Goal: Check status: Check status

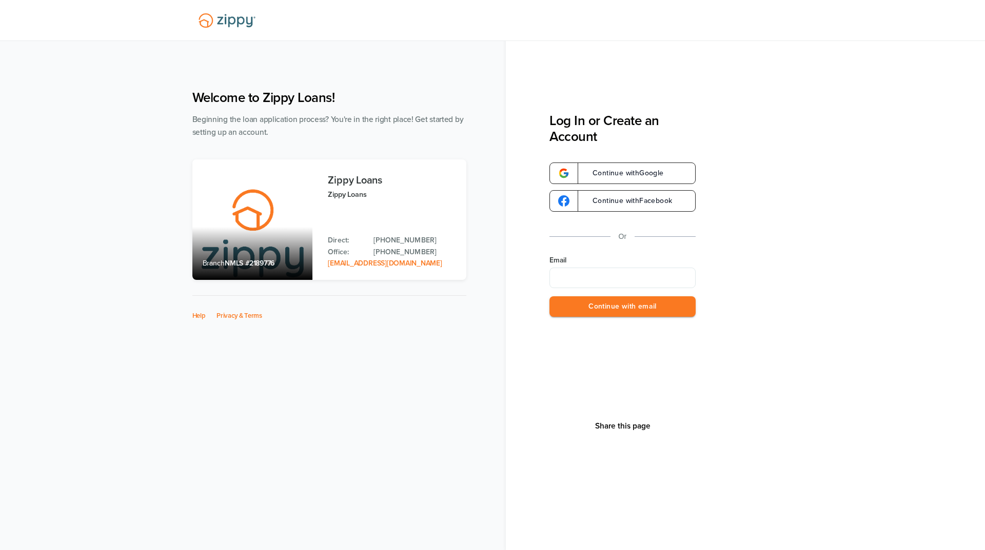
type input "**********"
click at [629, 299] on button "Continue with email" at bounding box center [622, 306] width 146 height 21
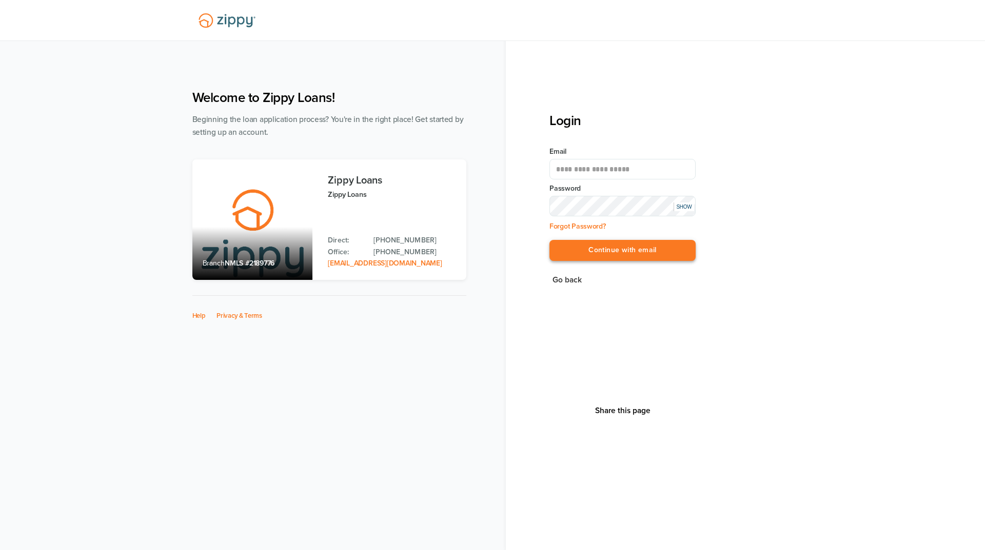
click at [611, 252] on button "Continue with email" at bounding box center [622, 250] width 146 height 21
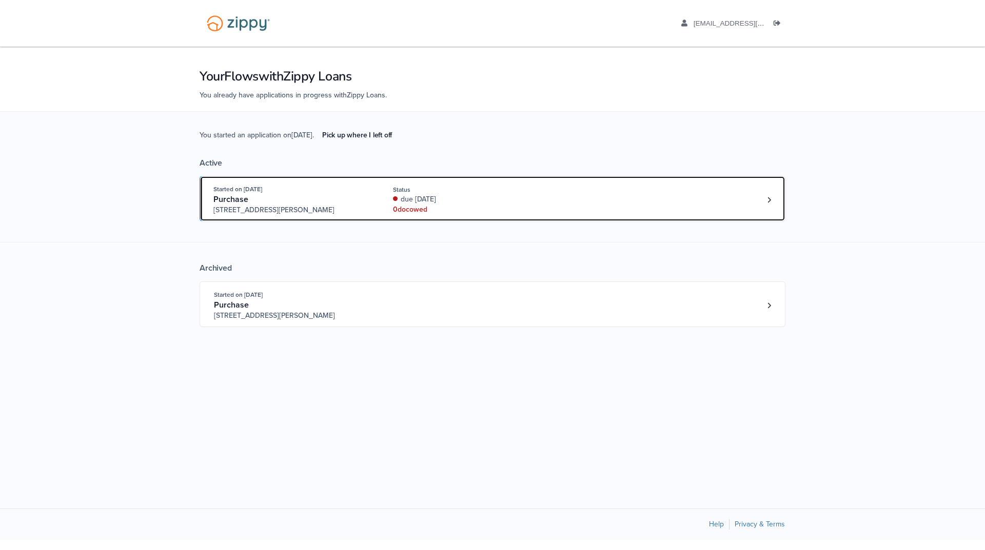
click at [516, 183] on link "Started on Aug. 27th, 2025 Purchase 3612 Hawthorn Dr, Jackson, MI, 49201 Status…" at bounding box center [493, 199] width 586 height 46
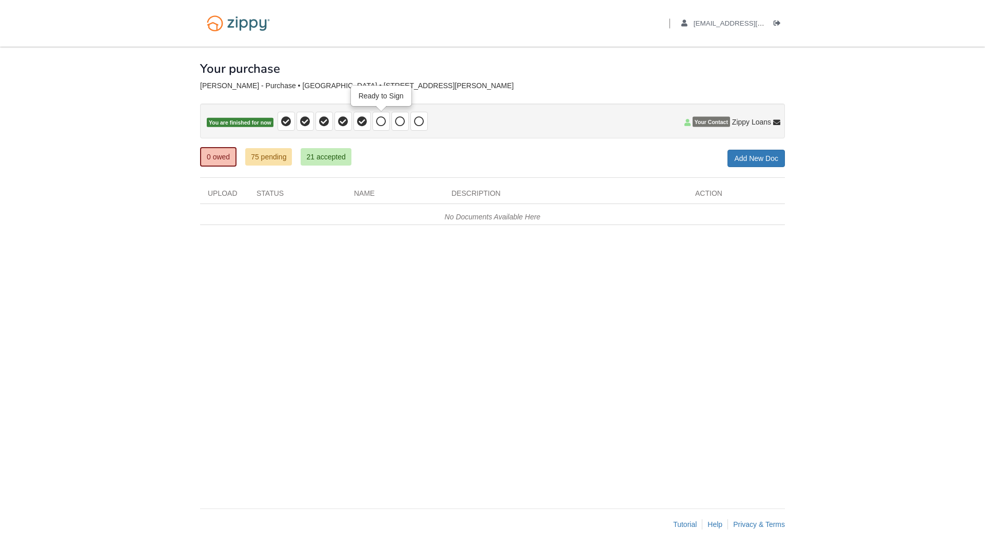
click at [378, 123] on icon at bounding box center [381, 121] width 10 height 10
click at [383, 124] on icon at bounding box center [381, 121] width 10 height 10
click at [402, 121] on icon at bounding box center [400, 121] width 10 height 10
click at [415, 121] on icon at bounding box center [419, 121] width 10 height 10
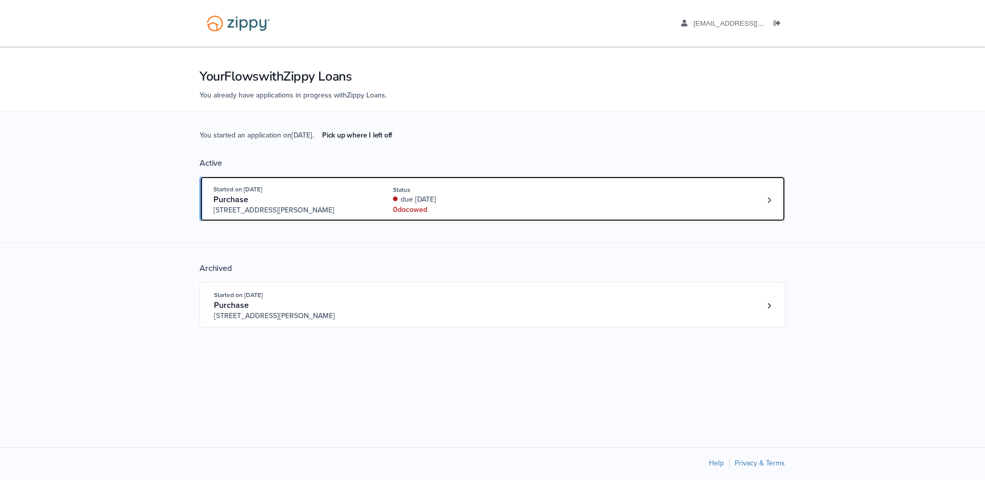
click at [321, 203] on div "Purchase" at bounding box center [291, 199] width 156 height 11
